Goal: Find specific page/section: Find specific page/section

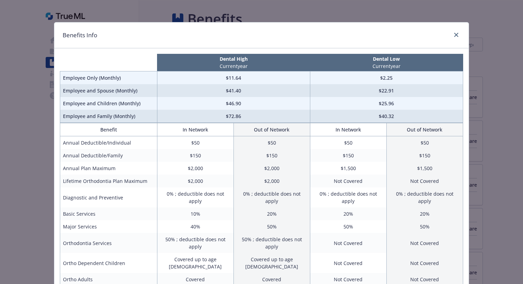
scroll to position [16, 0]
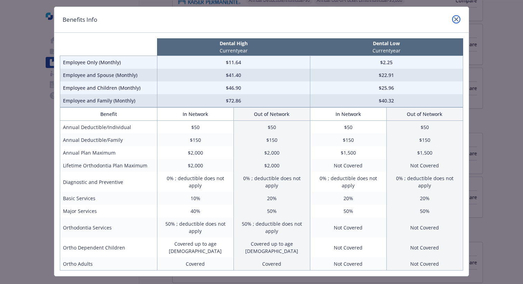
click at [459, 18] on link "close" at bounding box center [456, 19] width 8 height 8
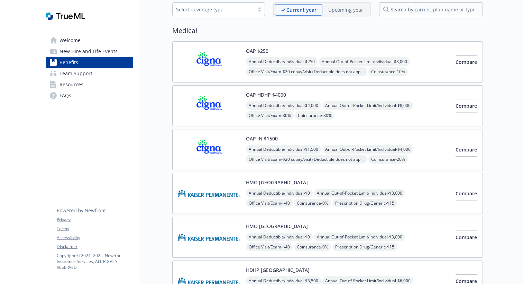
scroll to position [0, 0]
